Goal: Task Accomplishment & Management: Use online tool/utility

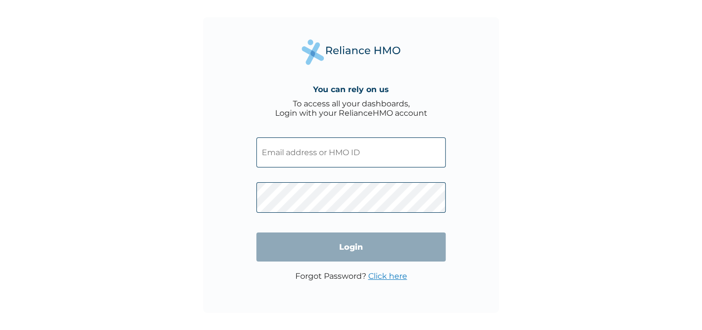
scroll to position [11, 0]
click at [370, 147] on input "text" at bounding box center [350, 153] width 189 height 30
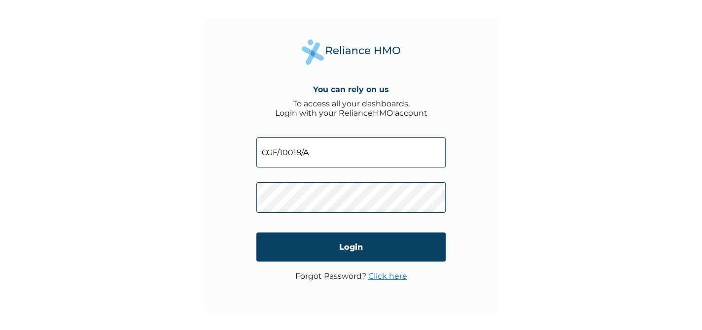
type input "CGF/10018/A"
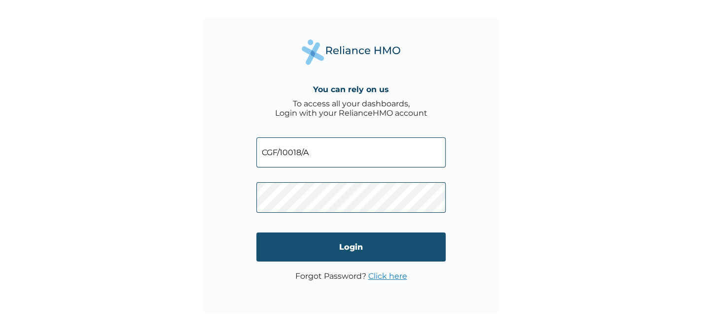
click at [355, 249] on input "Login" at bounding box center [350, 247] width 189 height 29
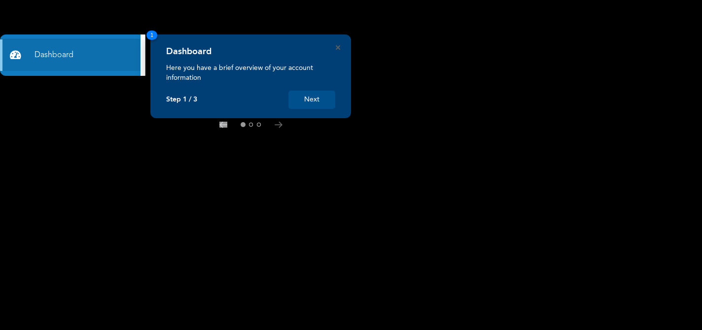
click at [312, 98] on button "Next" at bounding box center [311, 100] width 47 height 18
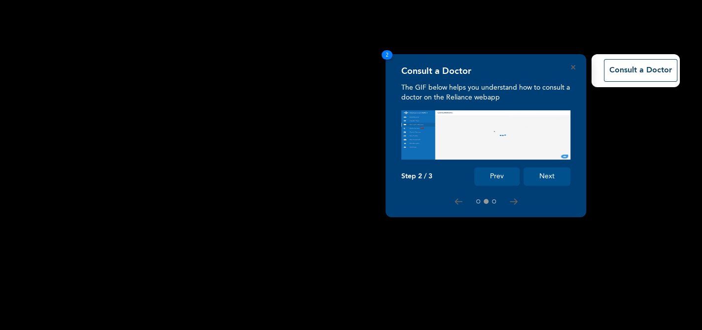
click at [542, 182] on button "Next" at bounding box center [546, 177] width 47 height 18
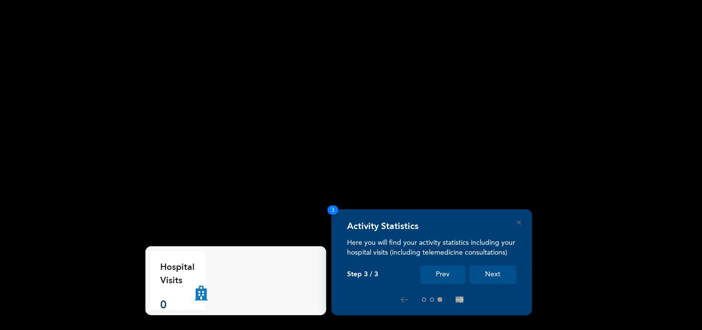
click at [493, 277] on button "Next" at bounding box center [492, 275] width 47 height 18
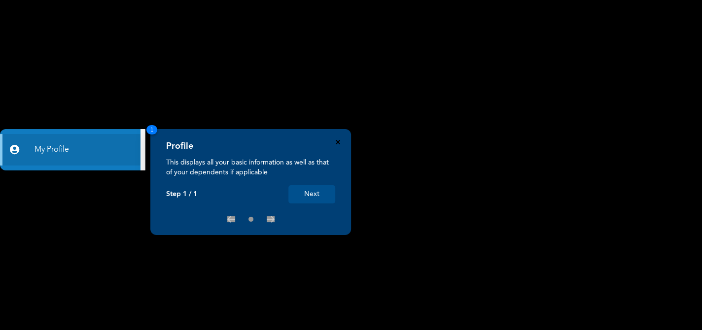
click at [338, 141] on icon "Close" at bounding box center [338, 142] width 4 height 4
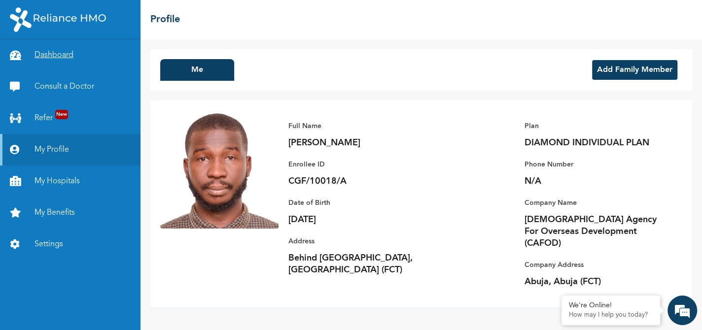
click at [38, 58] on link "Dashboard" at bounding box center [70, 55] width 140 height 32
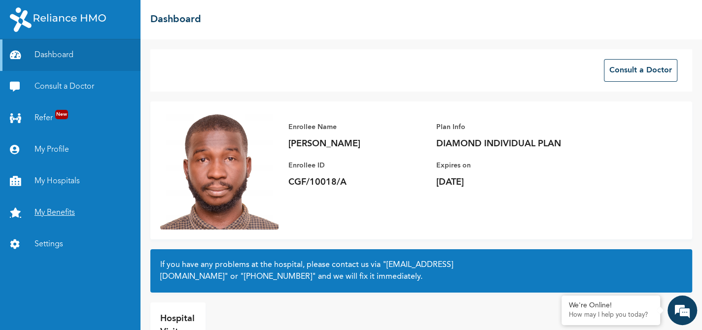
click at [59, 212] on link "My Benefits" at bounding box center [70, 213] width 140 height 32
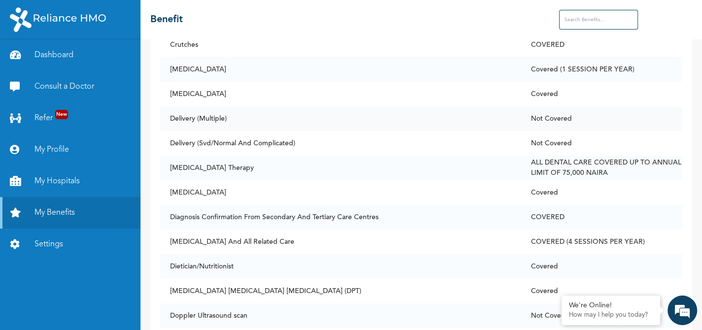
scroll to position [1627, 0]
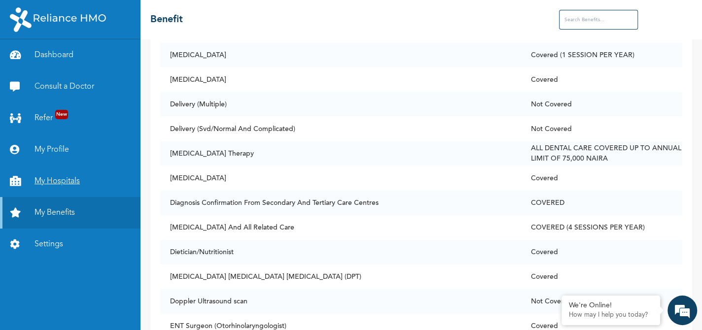
click at [49, 184] on link "My Hospitals" at bounding box center [70, 182] width 140 height 32
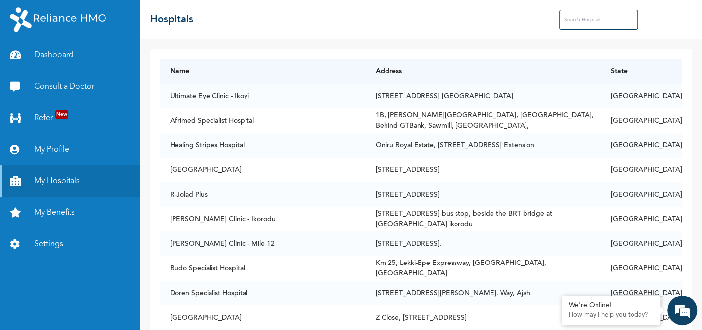
click at [582, 20] on input "text" at bounding box center [598, 20] width 79 height 20
click at [649, 72] on th "State" at bounding box center [641, 71] width 81 height 25
click at [380, 71] on th "Address" at bounding box center [483, 71] width 235 height 25
click at [591, 14] on input "text" at bounding box center [598, 20] width 79 height 20
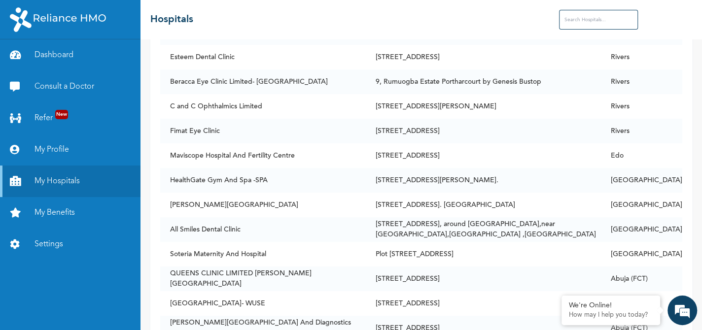
scroll to position [7393, 0]
click at [594, 14] on input "text" at bounding box center [598, 20] width 79 height 20
type input "d"
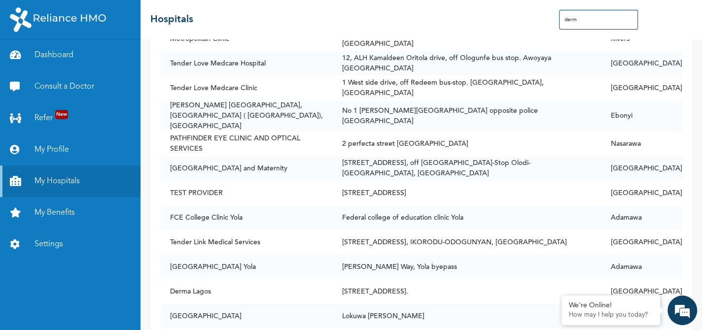
scroll to position [0, 0]
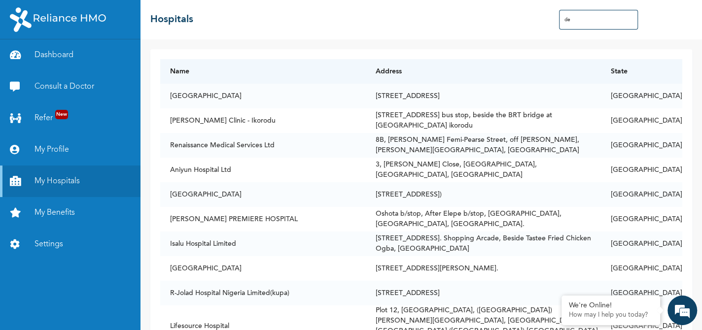
type input "d"
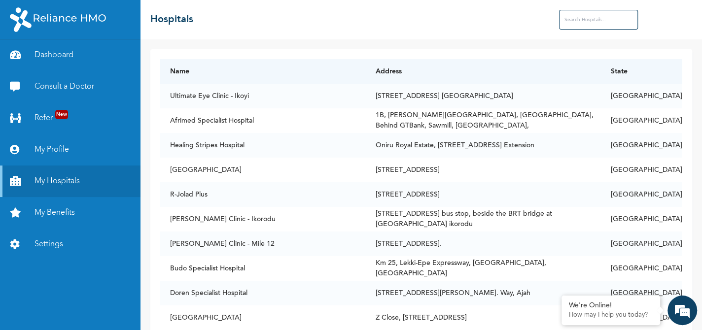
click at [583, 15] on input "text" at bounding box center [598, 20] width 79 height 20
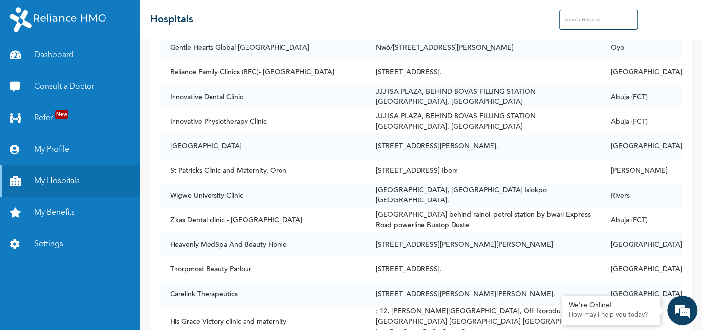
scroll to position [68042, 0]
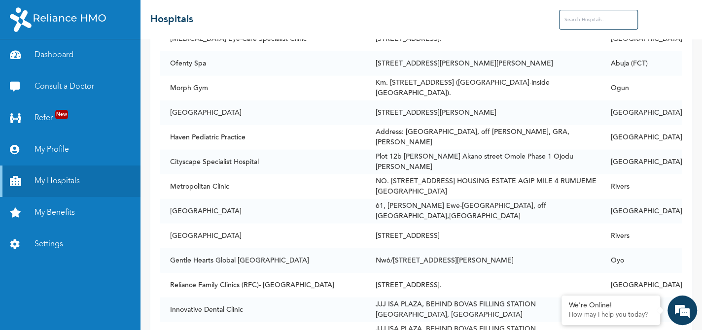
scroll to position [67796, 0]
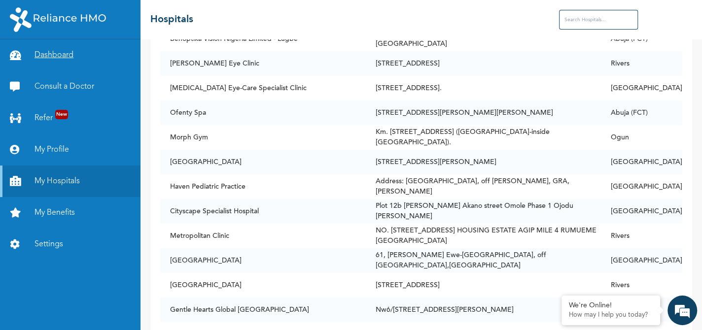
click at [43, 58] on link "Dashboard" at bounding box center [70, 55] width 140 height 32
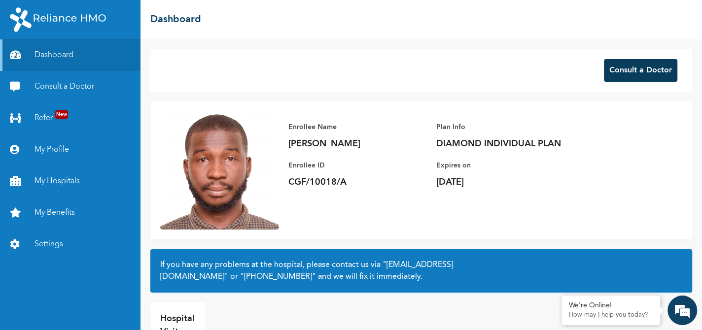
click at [625, 70] on button "Consult a Doctor" at bounding box center [640, 70] width 73 height 23
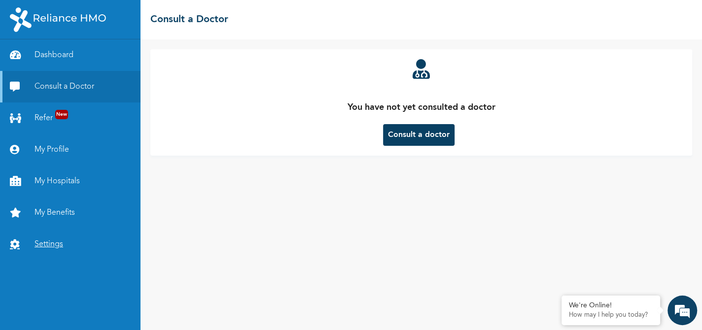
click at [46, 247] on link "Settings" at bounding box center [70, 245] width 140 height 32
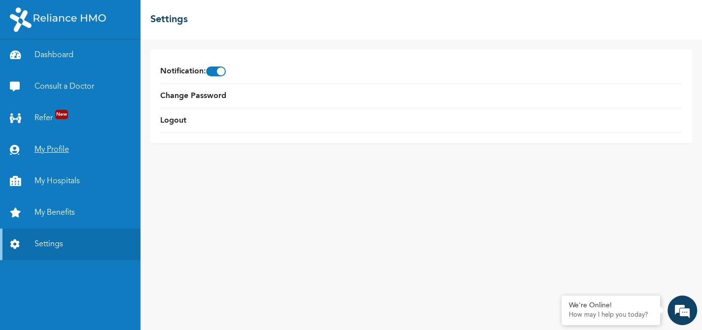
click at [50, 150] on link "My Profile" at bounding box center [70, 150] width 140 height 32
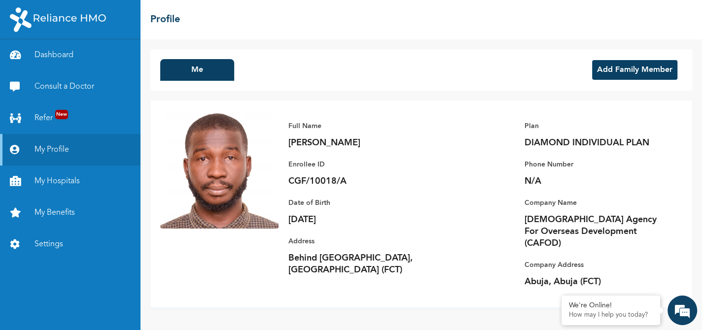
click at [618, 69] on button "Add Family Member" at bounding box center [634, 70] width 85 height 20
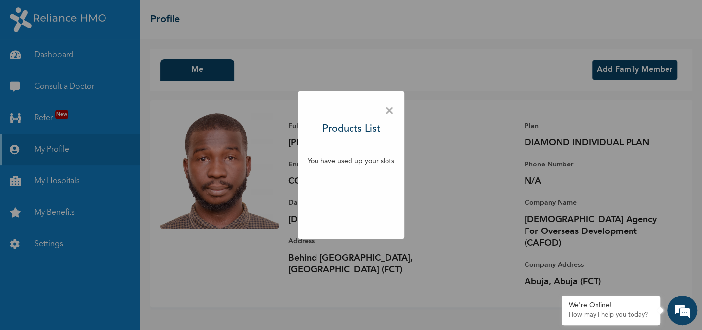
click at [389, 113] on span "×" at bounding box center [389, 111] width 9 height 21
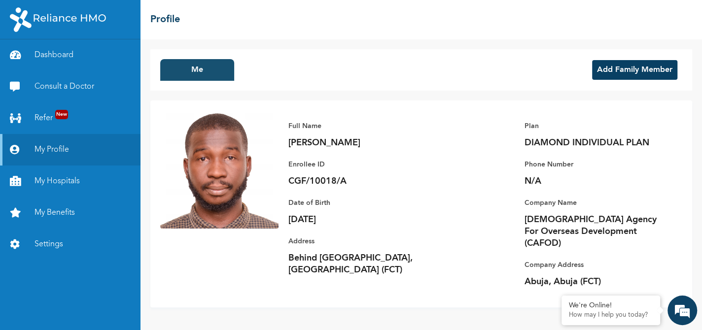
click at [188, 70] on button "Me" at bounding box center [197, 70] width 74 height 22
click at [62, 213] on link "My Benefits" at bounding box center [70, 213] width 140 height 32
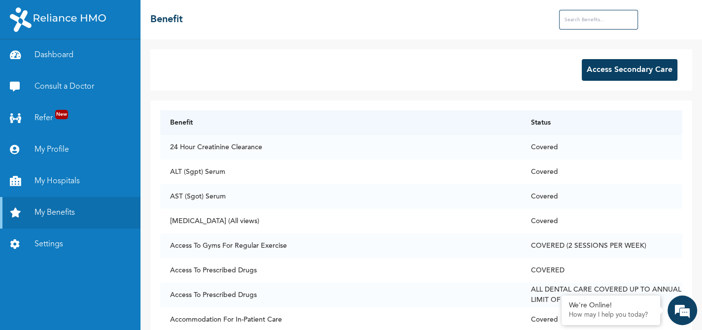
click at [599, 71] on button "Access Secondary Care" at bounding box center [630, 70] width 96 height 22
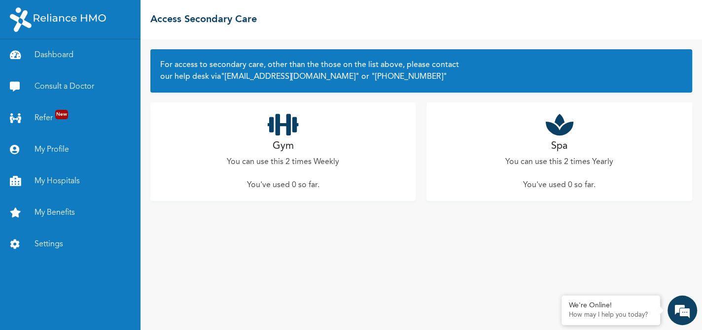
click at [283, 154] on div "Gym You can use this 2 times Weekly You've used 0 so far ." at bounding box center [283, 152] width 266 height 99
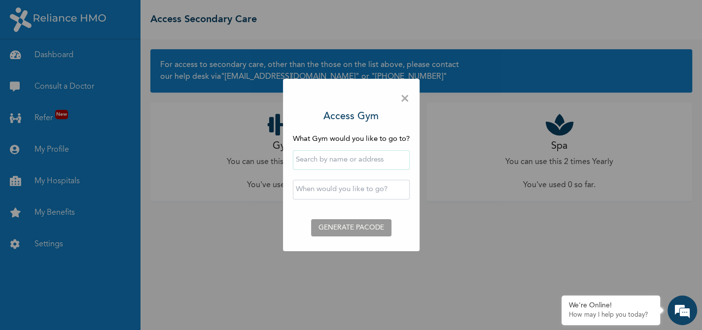
click at [315, 159] on input "text" at bounding box center [351, 160] width 117 height 20
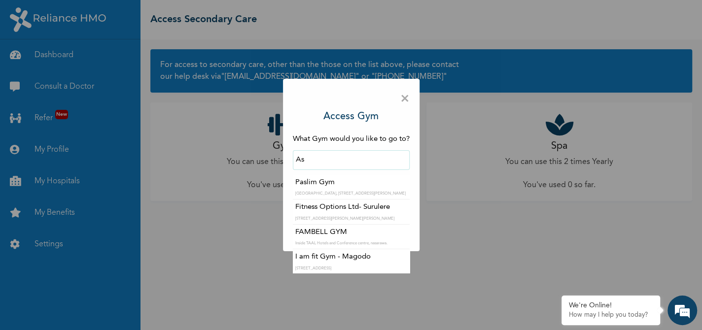
type input "A"
type input "G"
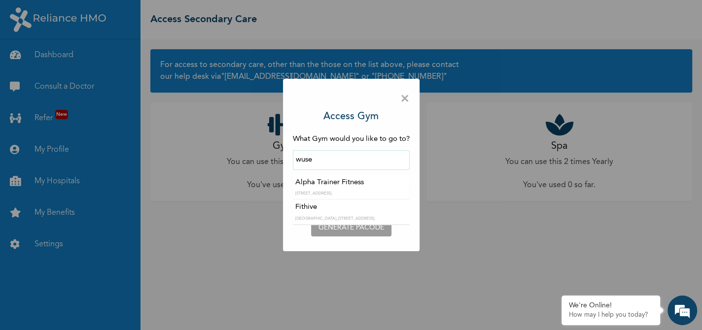
click at [317, 157] on input "wuse" at bounding box center [351, 160] width 117 height 20
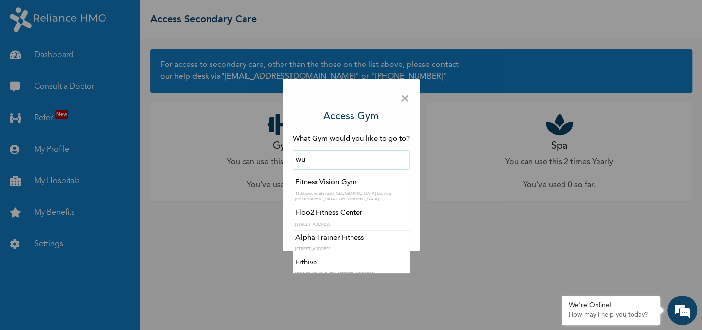
type input "w"
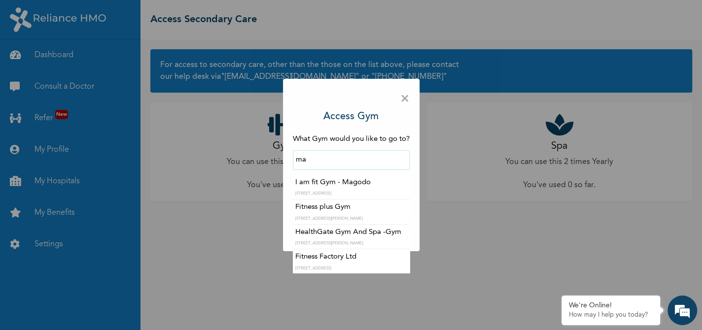
type input "m"
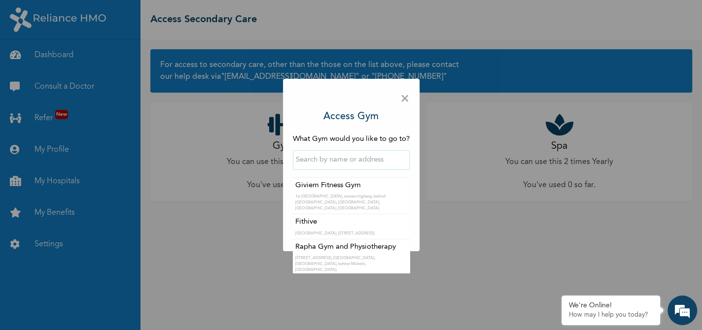
scroll to position [4337, 0]
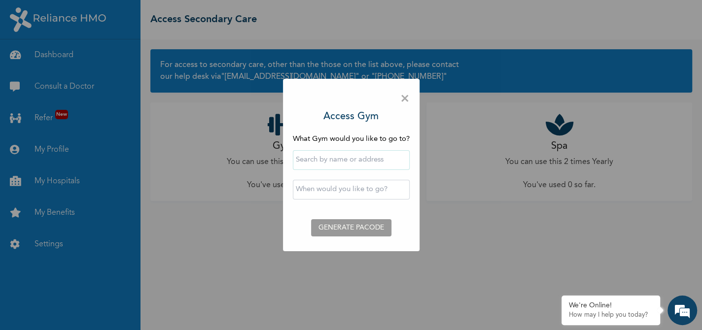
click at [405, 99] on span "×" at bounding box center [404, 99] width 9 height 21
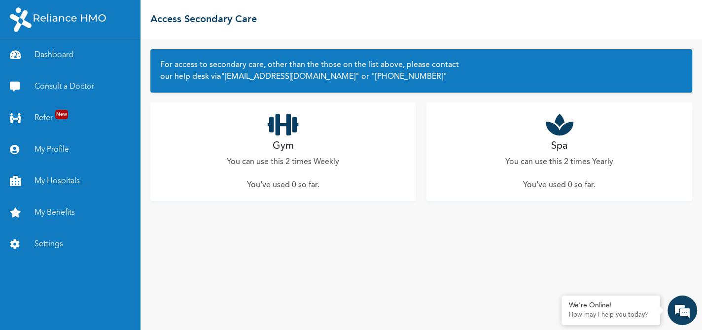
click at [570, 201] on div "Spa You can use this 2 times Yearly You've used 0 so far ." at bounding box center [559, 152] width 266 height 99
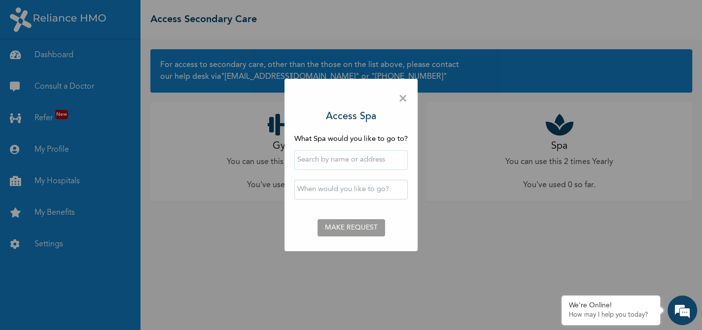
click at [352, 184] on input "text" at bounding box center [350, 190] width 113 height 20
click at [397, 98] on div "× Access Spa What Spa would you like to go to? ‹ [DATE] › Su Mo Tu We Th Fr Sa …" at bounding box center [350, 165] width 133 height 173
click at [401, 96] on span "×" at bounding box center [402, 99] width 9 height 21
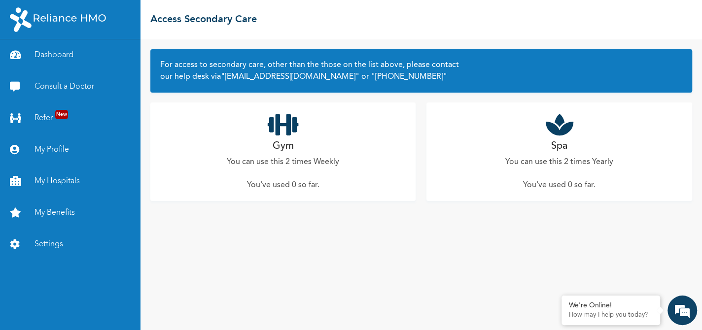
click at [334, 190] on div "Gym You can use this 2 times Weekly You've used 0 so far ." at bounding box center [283, 152] width 266 height 99
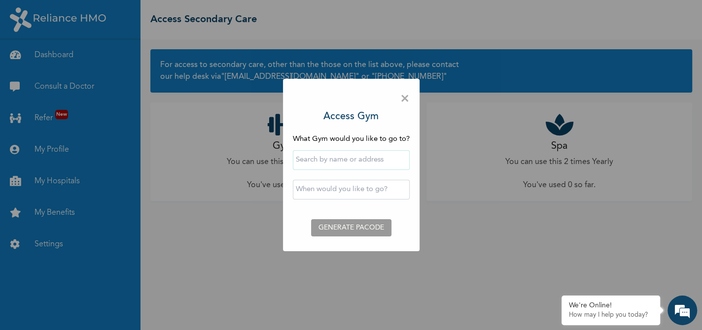
click at [359, 183] on input "text" at bounding box center [351, 190] width 117 height 20
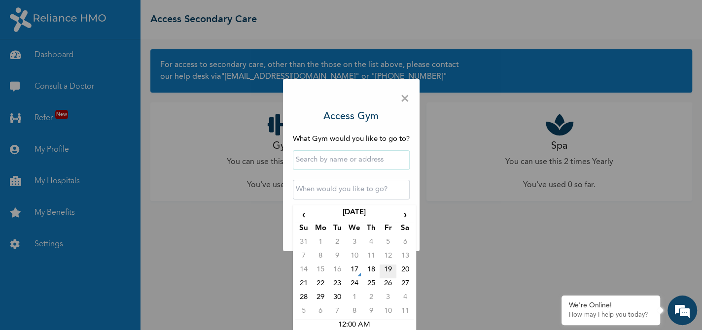
click at [385, 268] on td "19" at bounding box center [388, 272] width 17 height 14
type input "[DATE] 12:00 AM"
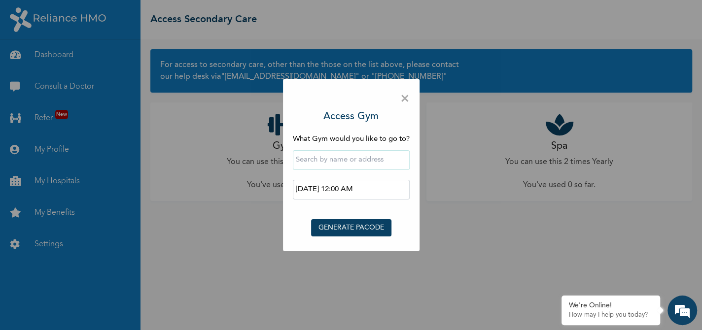
click at [348, 227] on button "GENERATE PACODE" at bounding box center [351, 227] width 80 height 17
click at [348, 226] on button "GENERATE PACODE" at bounding box center [351, 227] width 80 height 17
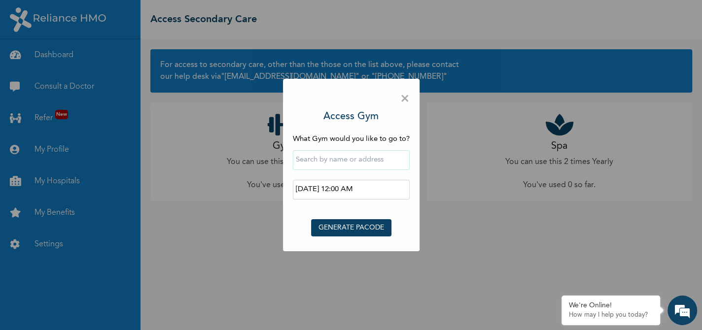
click at [348, 226] on button "GENERATE PACODE" at bounding box center [351, 227] width 80 height 17
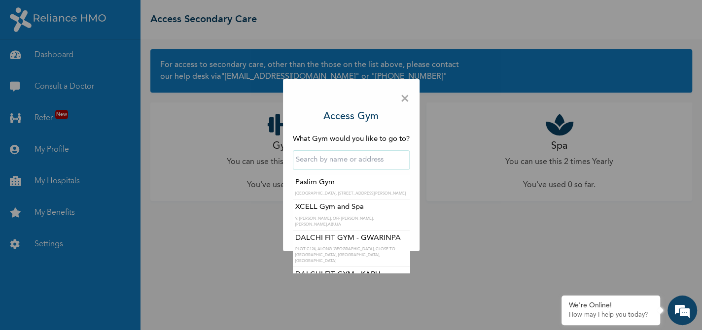
click at [370, 152] on input "text" at bounding box center [351, 160] width 117 height 20
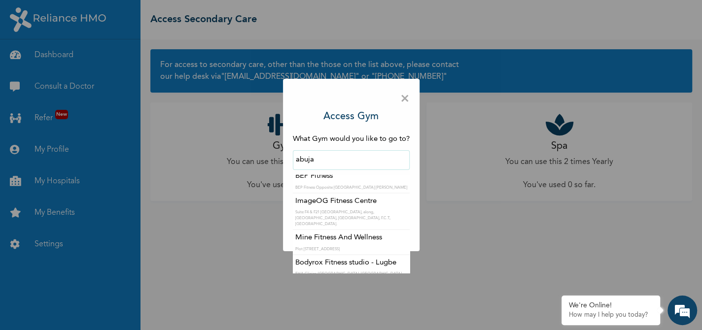
scroll to position [1219, 0]
type input "abuja"
